Goal: Information Seeking & Learning: Learn about a topic

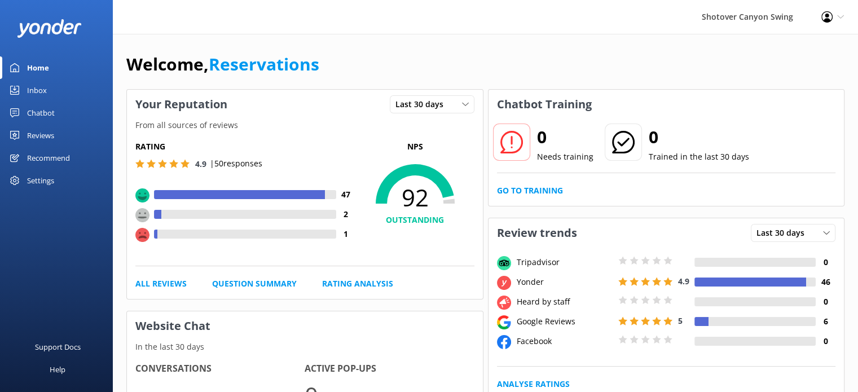
click at [21, 138] on link "Reviews" at bounding box center [56, 135] width 113 height 23
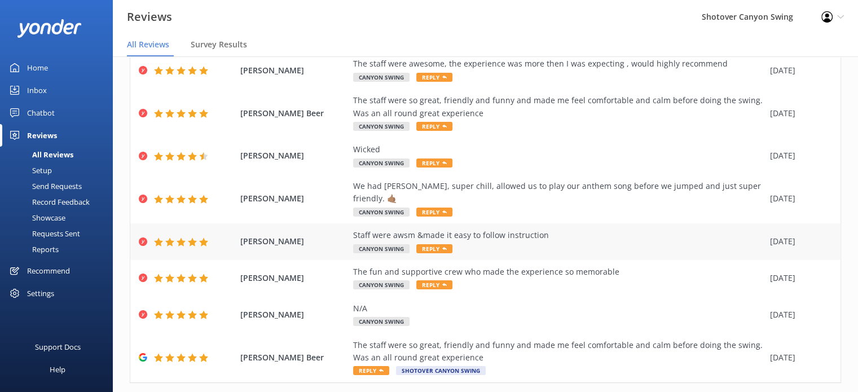
scroll to position [186, 0]
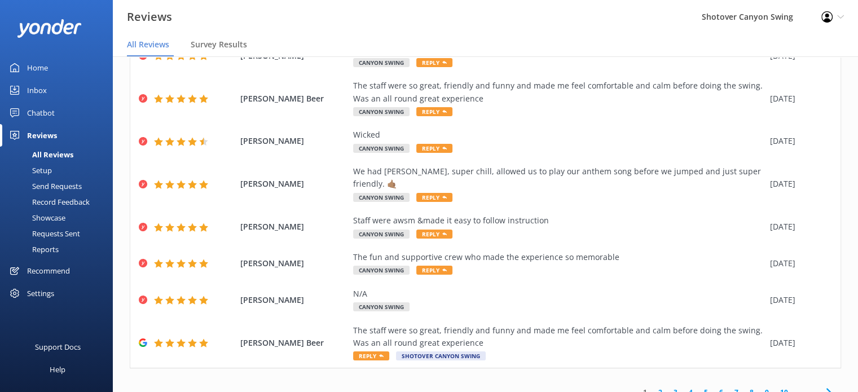
click at [656, 387] on link "2" at bounding box center [660, 392] width 15 height 11
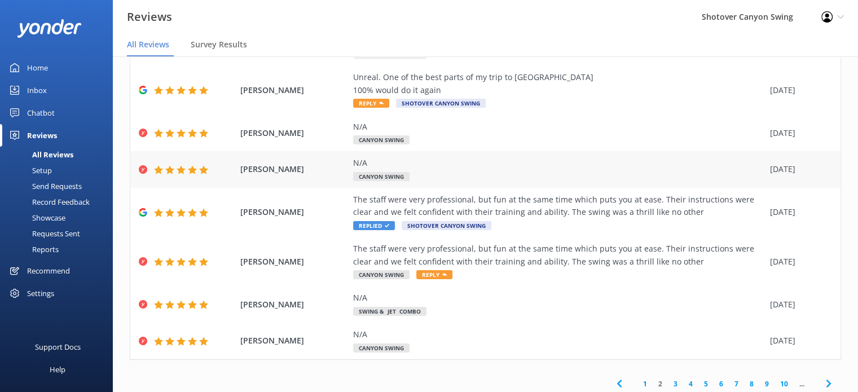
scroll to position [174, 0]
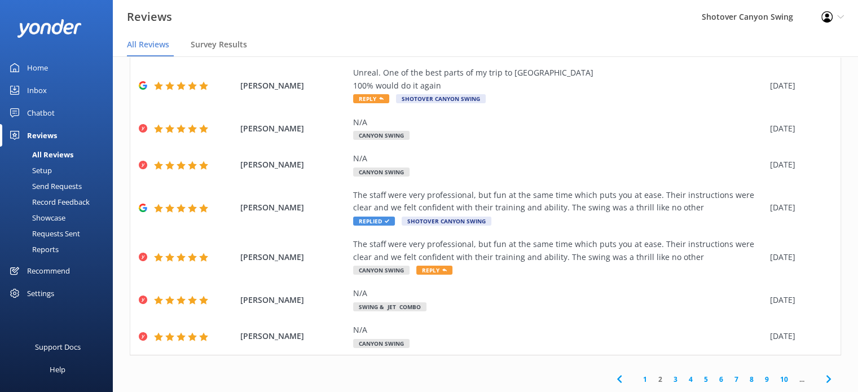
click at [670, 376] on link "3" at bounding box center [675, 379] width 15 height 11
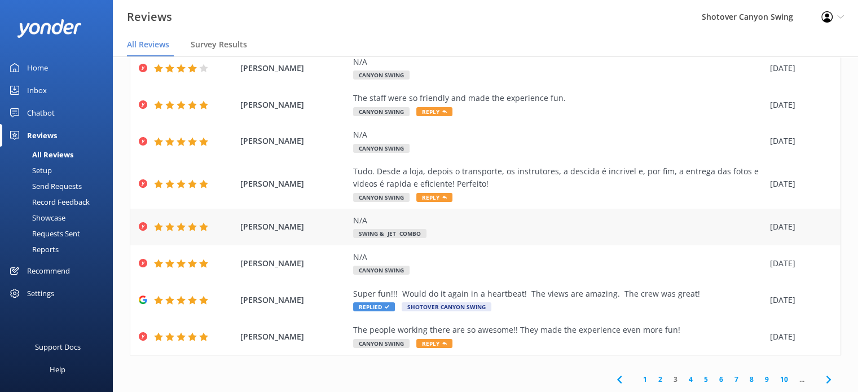
scroll to position [23, 0]
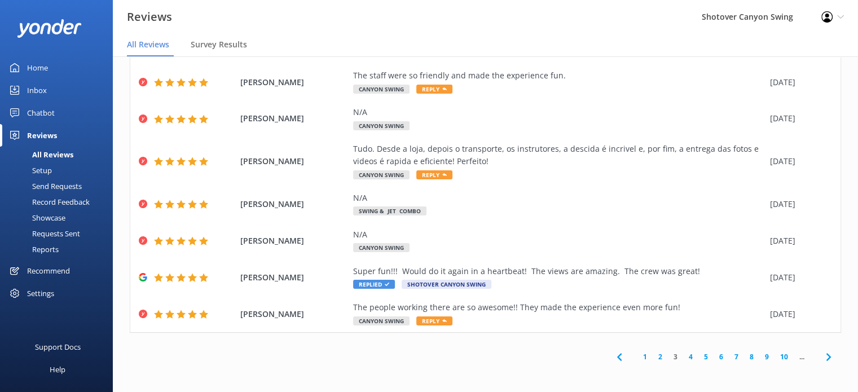
click at [29, 65] on div "Home" at bounding box center [37, 67] width 21 height 23
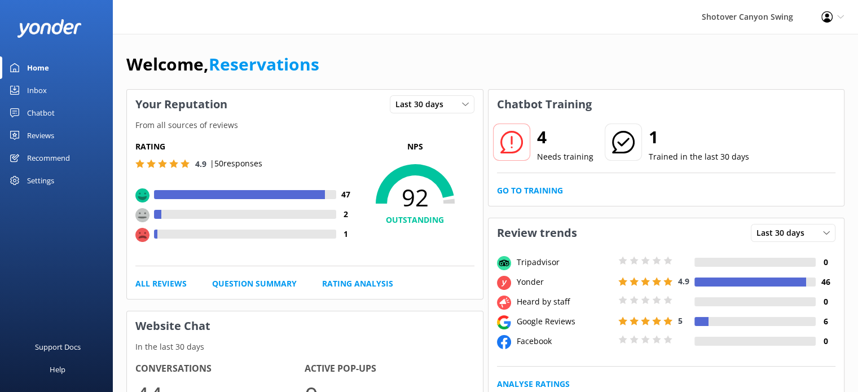
click at [39, 67] on div "Home" at bounding box center [38, 67] width 22 height 23
